Goal: Task Accomplishment & Management: Use online tool/utility

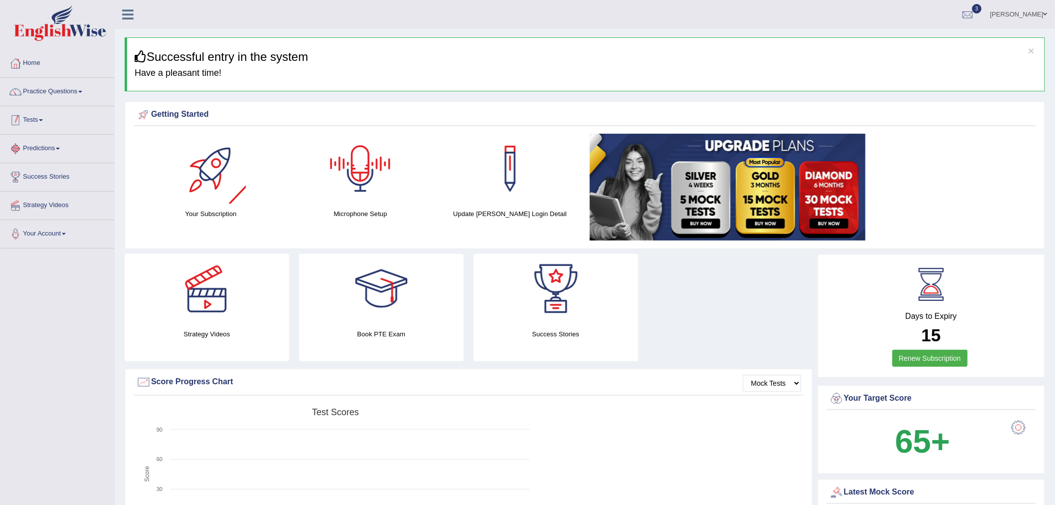
click at [42, 120] on span at bounding box center [41, 120] width 4 height 2
click at [63, 142] on link "Take Practice Sectional Test" at bounding box center [64, 143] width 93 height 18
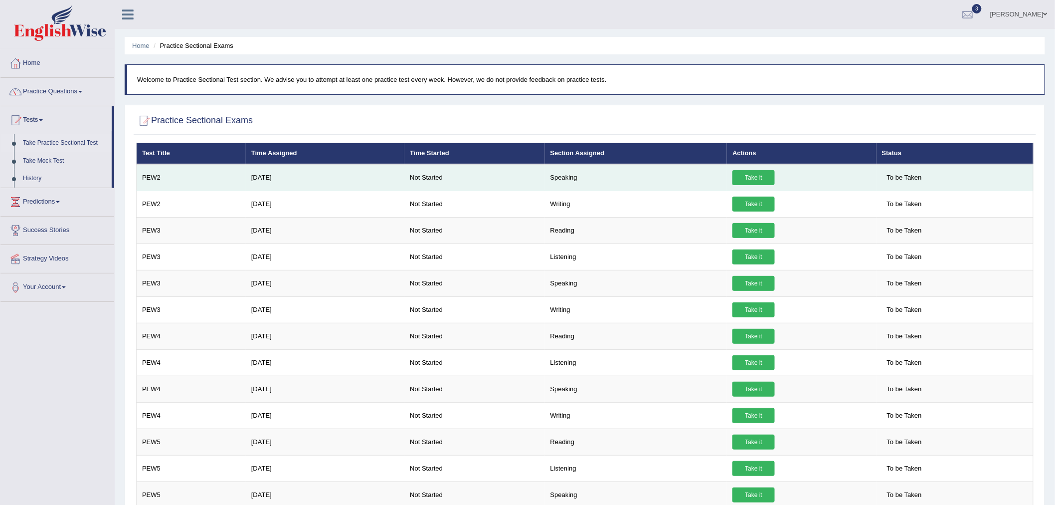
click at [757, 177] on link "Take it" at bounding box center [754, 177] width 42 height 15
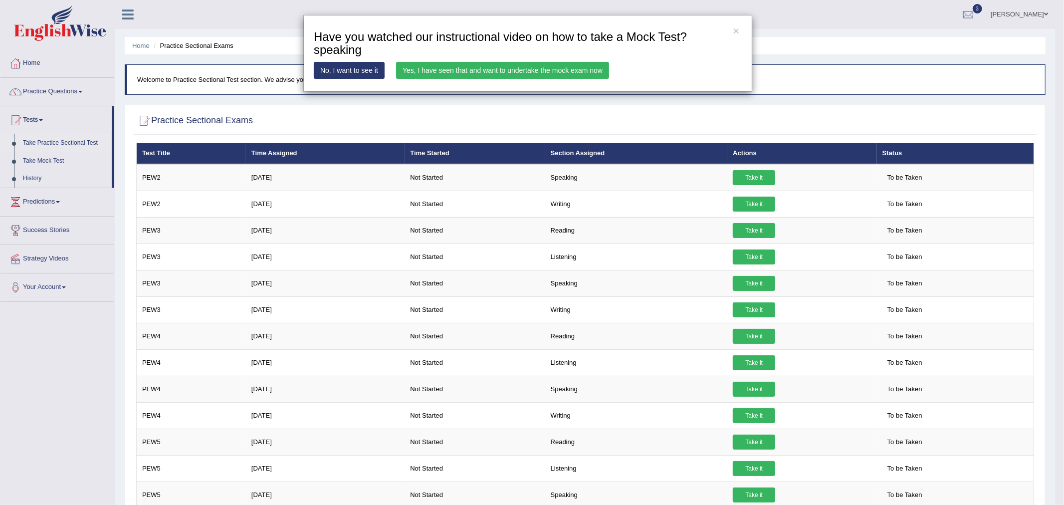
click at [434, 70] on link "Yes, I have seen that and want to undertake the mock exam now" at bounding box center [502, 70] width 213 height 17
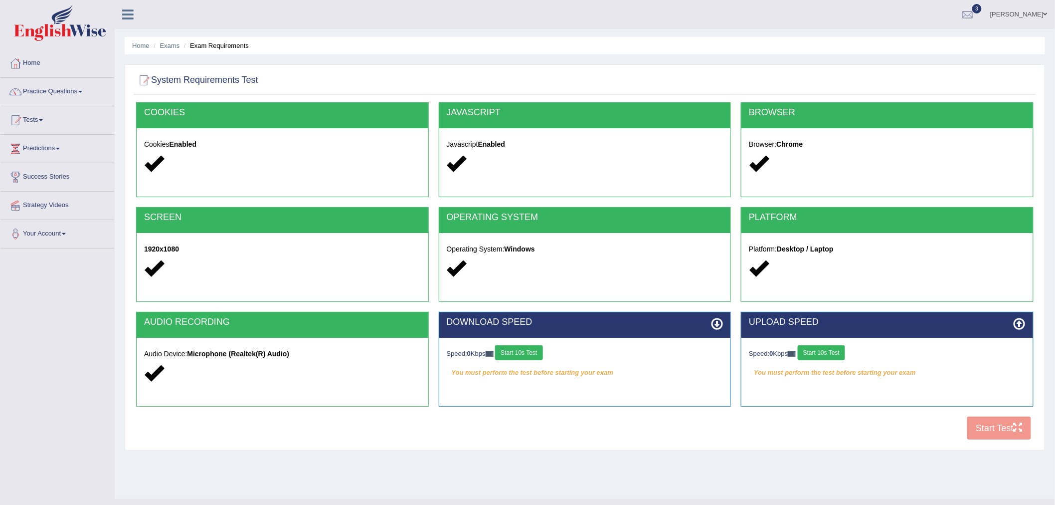
click at [529, 353] on button "Start 10s Test" at bounding box center [518, 352] width 47 height 15
click at [831, 349] on div "Speed: 0 Kbps Start 10s Test" at bounding box center [887, 353] width 277 height 17
click at [830, 353] on div "Speed: 0 Kbps Start 10s Test" at bounding box center [887, 353] width 277 height 17
click at [830, 353] on button "Start 10s Test" at bounding box center [821, 352] width 47 height 15
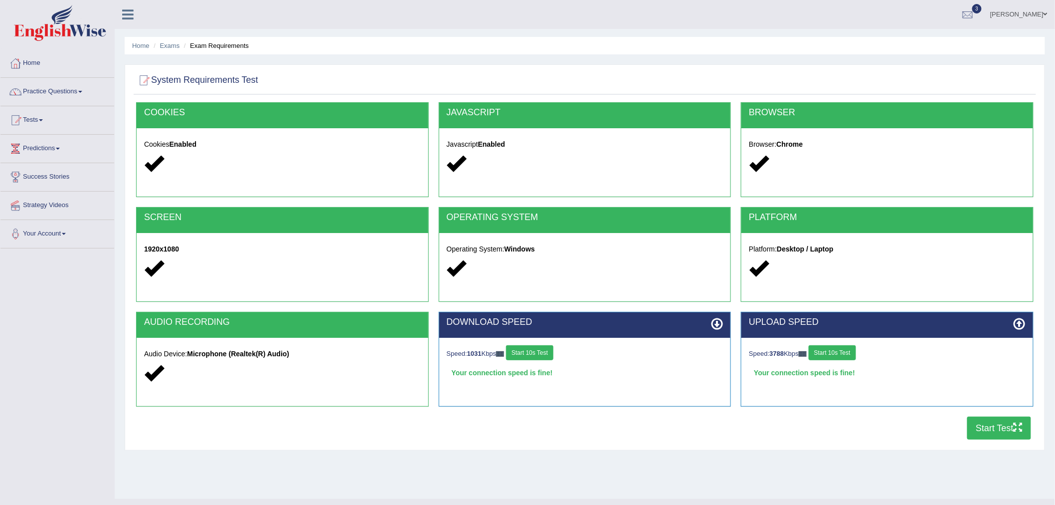
click at [990, 432] on button "Start Test" at bounding box center [1000, 428] width 64 height 23
